Goal: Check status: Check status

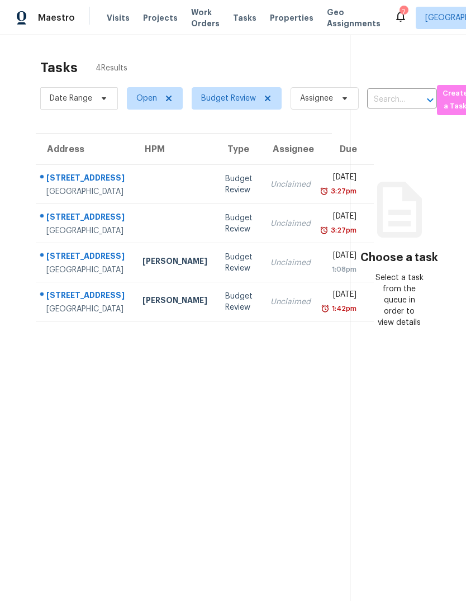
click at [279, 21] on span "Properties" at bounding box center [292, 17] width 44 height 11
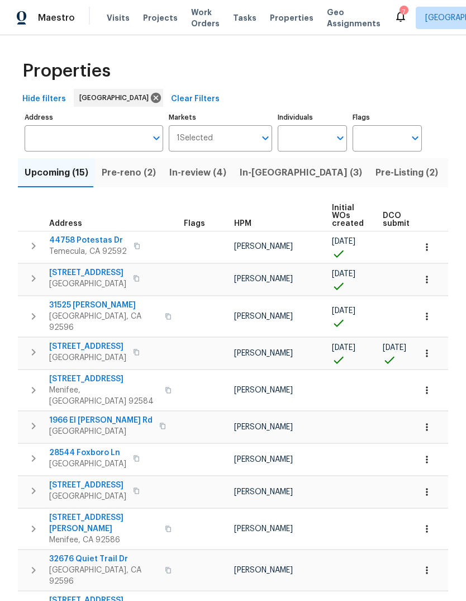
click at [319, 133] on input "Individuals" at bounding box center [304, 138] width 53 height 26
type input "jeff"
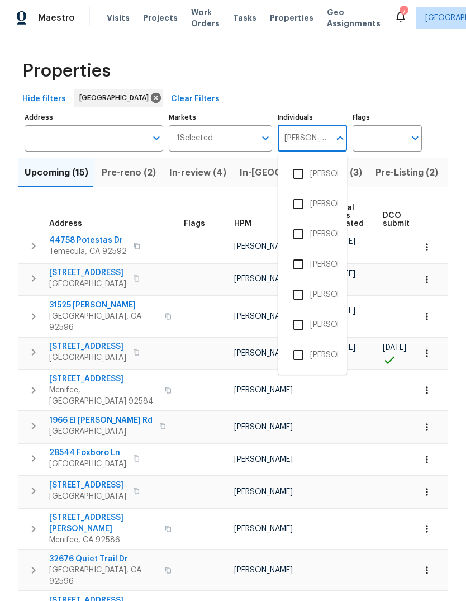
click at [326, 238] on li "[PERSON_NAME]" at bounding box center [312, 233] width 51 height 23
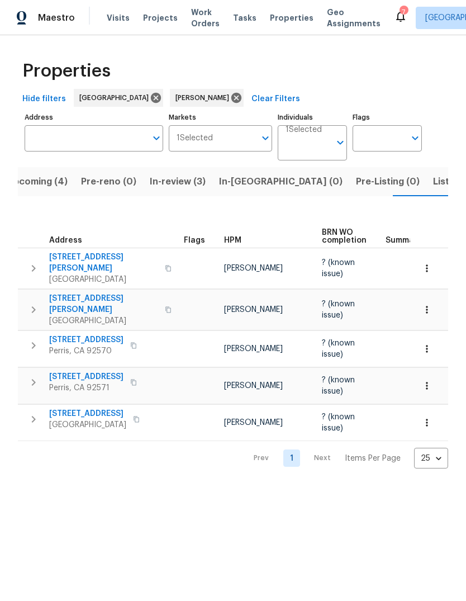
click at [428, 304] on icon "button" at bounding box center [426, 309] width 11 height 11
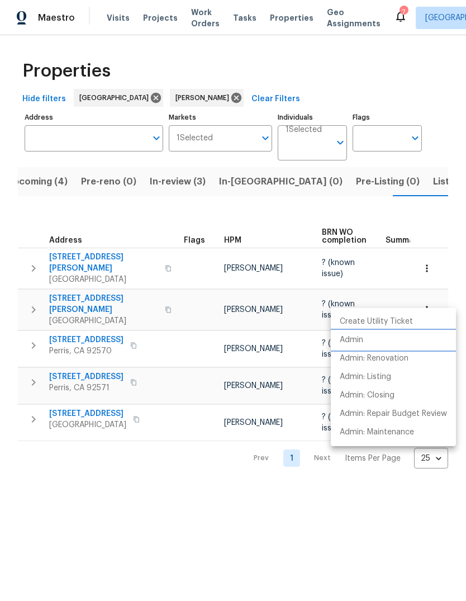
click at [359, 343] on p "Admin" at bounding box center [351, 340] width 23 height 12
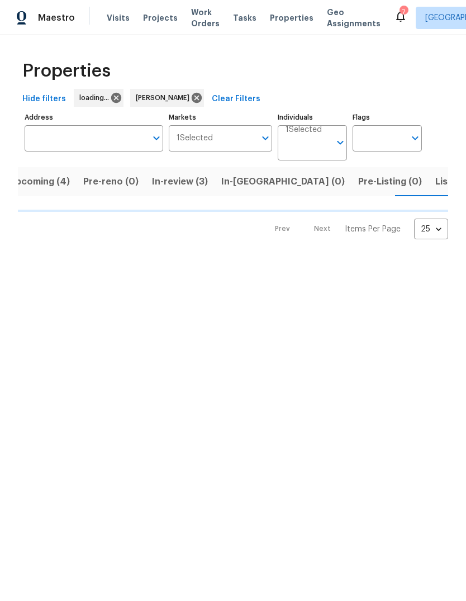
scroll to position [0, 18]
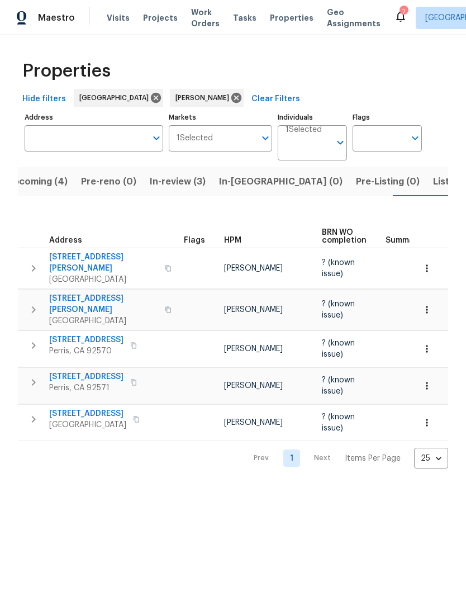
click at [284, 15] on span "Properties" at bounding box center [292, 17] width 44 height 11
click at [237, 20] on span "Tasks" at bounding box center [244, 18] width 23 height 8
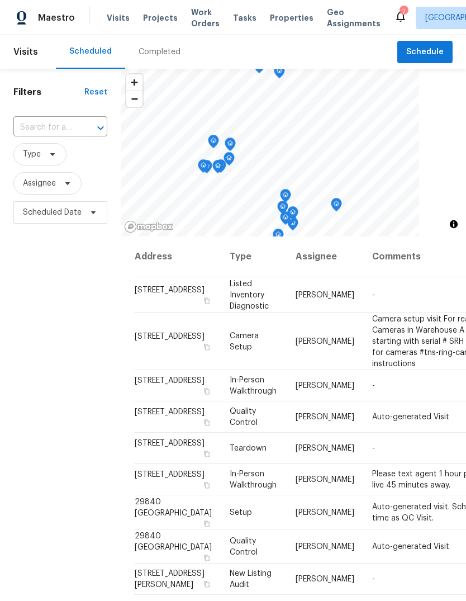
click at [152, 60] on div "Completed" at bounding box center [159, 52] width 69 height 34
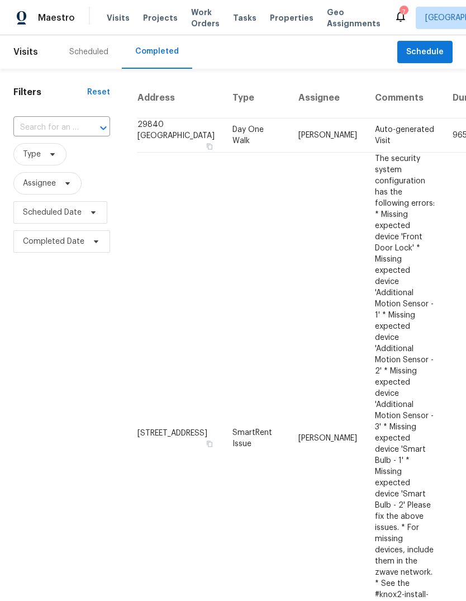
click at [47, 127] on input "text" at bounding box center [45, 127] width 65 height 17
type input "13772"
click at [74, 160] on li "[STREET_ADDRESS]" at bounding box center [60, 153] width 95 height 18
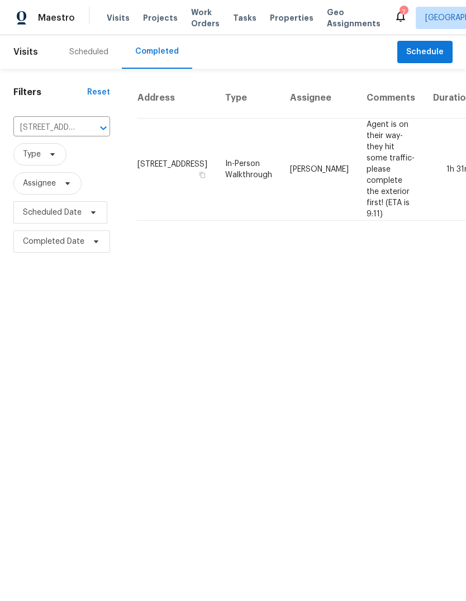
click at [287, 196] on td "[PERSON_NAME]" at bounding box center [319, 169] width 77 height 102
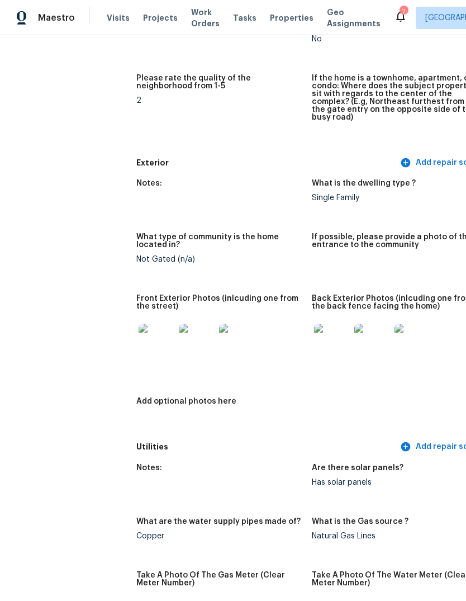
scroll to position [388, 0]
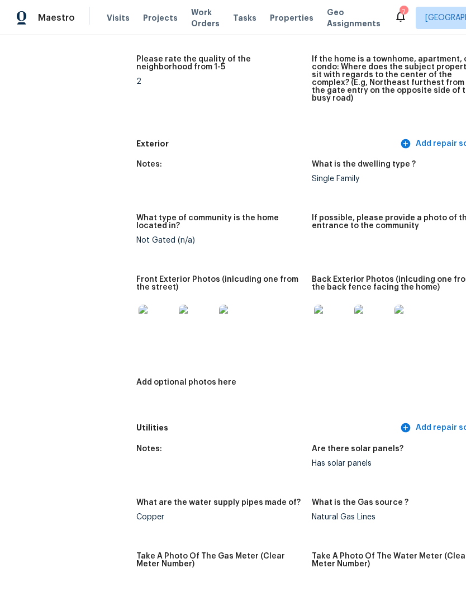
click at [139, 325] on img at bounding box center [157, 323] width 36 height 36
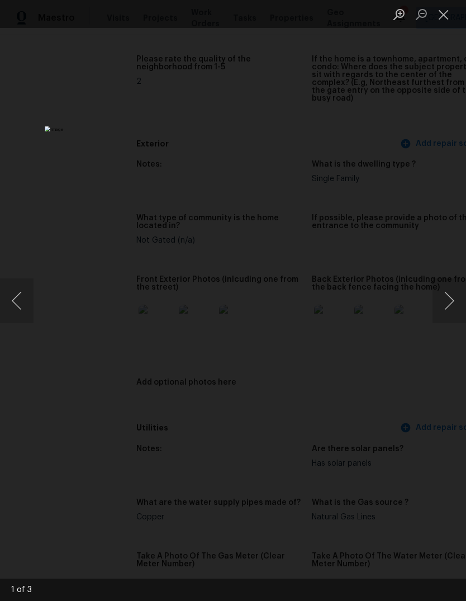
click at [444, 297] on button "Next image" at bounding box center [450, 300] width 34 height 45
click at [438, 299] on button "Next image" at bounding box center [450, 300] width 34 height 45
click at [444, 298] on button "Next image" at bounding box center [450, 300] width 34 height 45
click at [441, 17] on button "Close lightbox" at bounding box center [444, 14] width 22 height 20
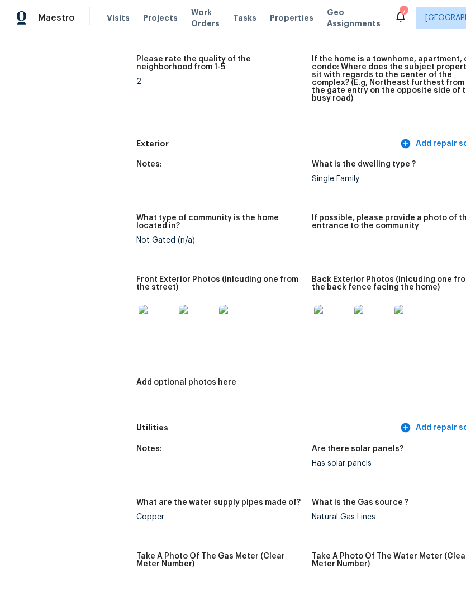
click at [314, 312] on img at bounding box center [332, 323] width 36 height 36
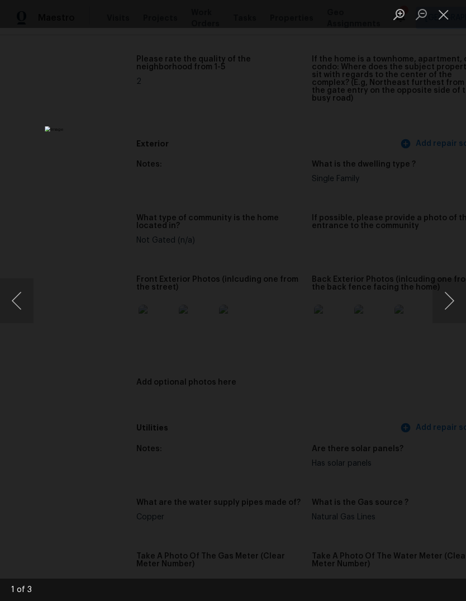
click at [450, 308] on button "Next image" at bounding box center [450, 300] width 34 height 45
click at [447, 307] on button "Next image" at bounding box center [450, 300] width 34 height 45
click at [443, 18] on button "Close lightbox" at bounding box center [444, 14] width 22 height 20
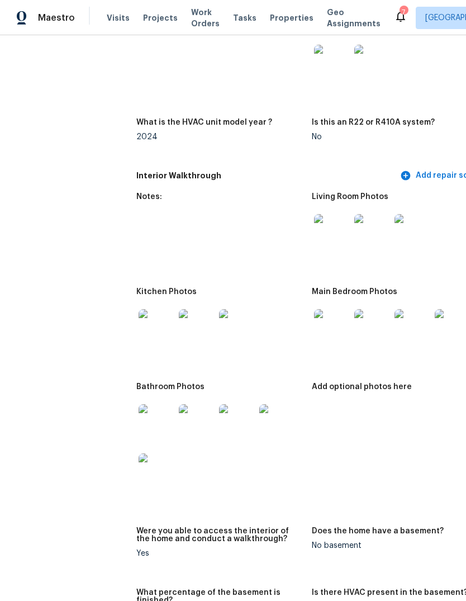
scroll to position [1102, 0]
click at [314, 220] on img at bounding box center [332, 232] width 36 height 36
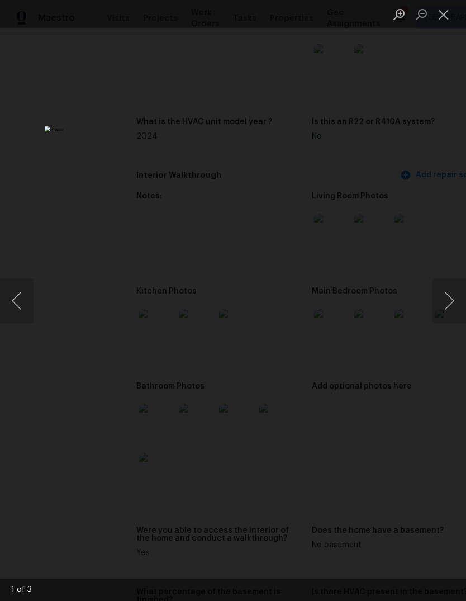
click at [444, 310] on button "Next image" at bounding box center [450, 300] width 34 height 45
click at [445, 310] on button "Next image" at bounding box center [450, 300] width 34 height 45
click at [444, 15] on button "Close lightbox" at bounding box center [444, 14] width 22 height 20
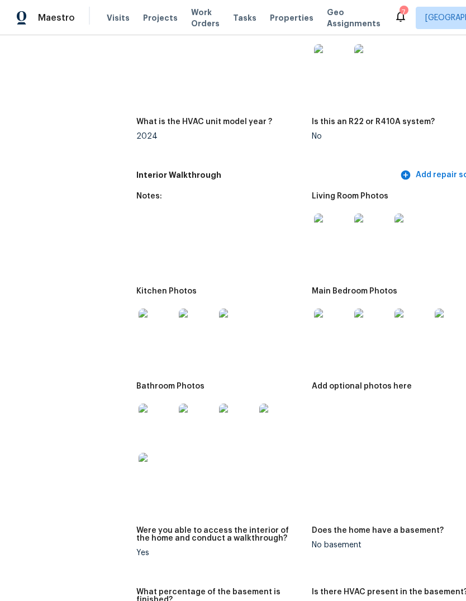
click at [139, 323] on img at bounding box center [157, 327] width 36 height 36
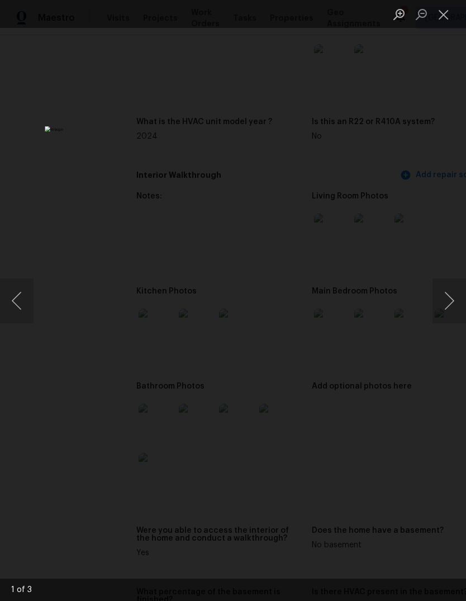
click at [445, 309] on button "Next image" at bounding box center [450, 300] width 34 height 45
click at [442, 307] on button "Next image" at bounding box center [450, 300] width 34 height 45
click at [442, 308] on button "Next image" at bounding box center [450, 300] width 34 height 45
click at [437, 15] on button "Close lightbox" at bounding box center [444, 14] width 22 height 20
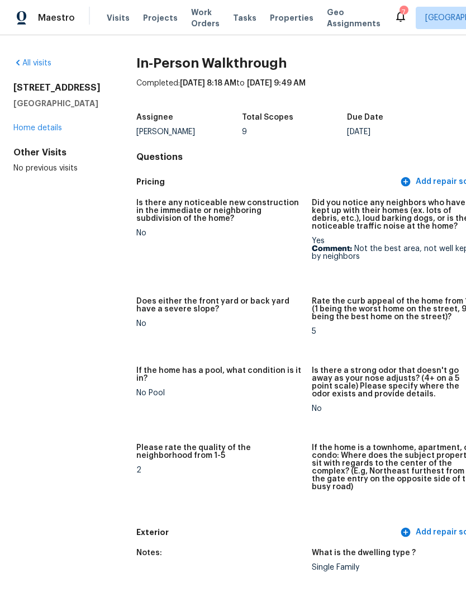
scroll to position [0, 0]
